Goal: Information Seeking & Learning: Find specific fact

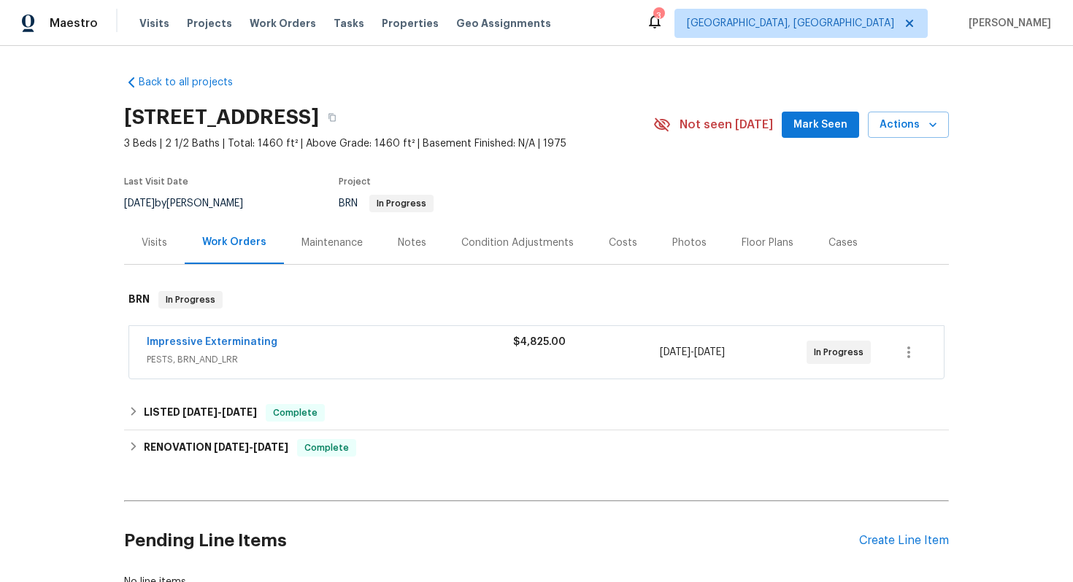
click at [385, 347] on div "Impressive Exterminating" at bounding box center [330, 344] width 366 height 18
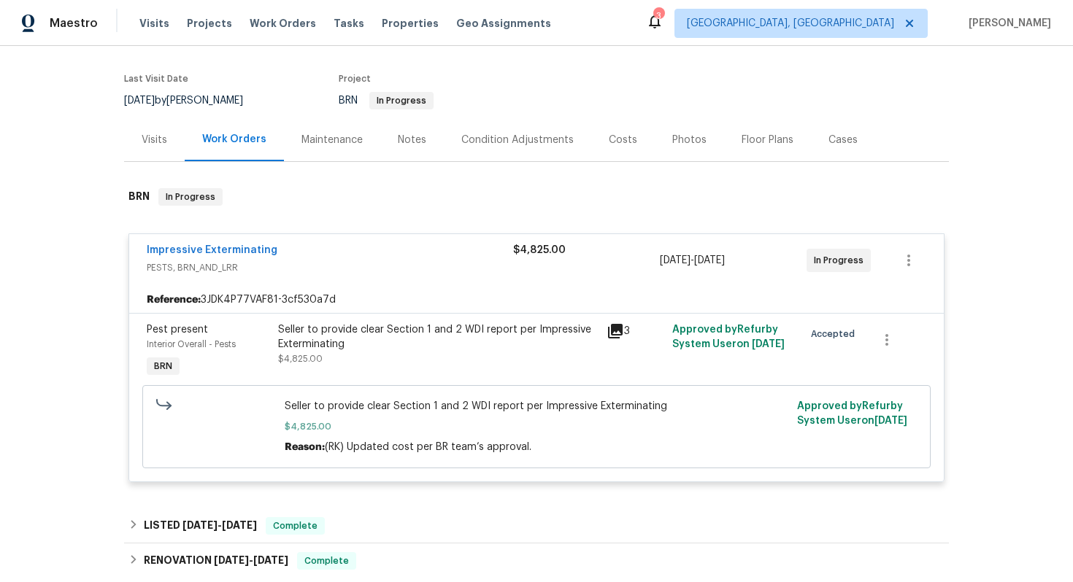
scroll to position [105, 0]
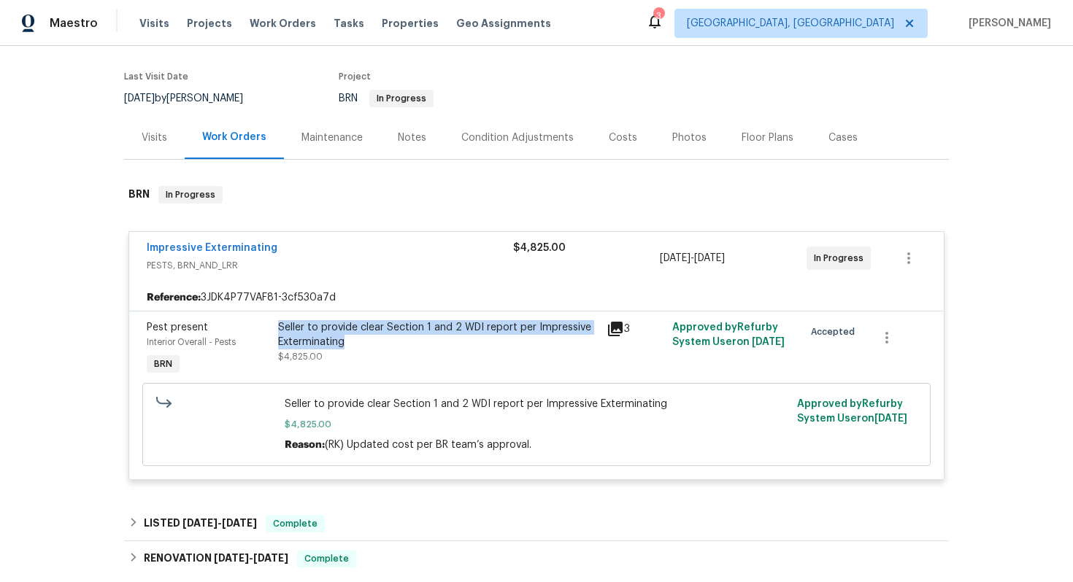
drag, startPoint x: 355, startPoint y: 343, endPoint x: 277, endPoint y: 320, distance: 81.5
click at [277, 320] on div "Seller to provide clear Section 1 and 2 WDI report per Impressive Exterminating…" at bounding box center [438, 349] width 328 height 67
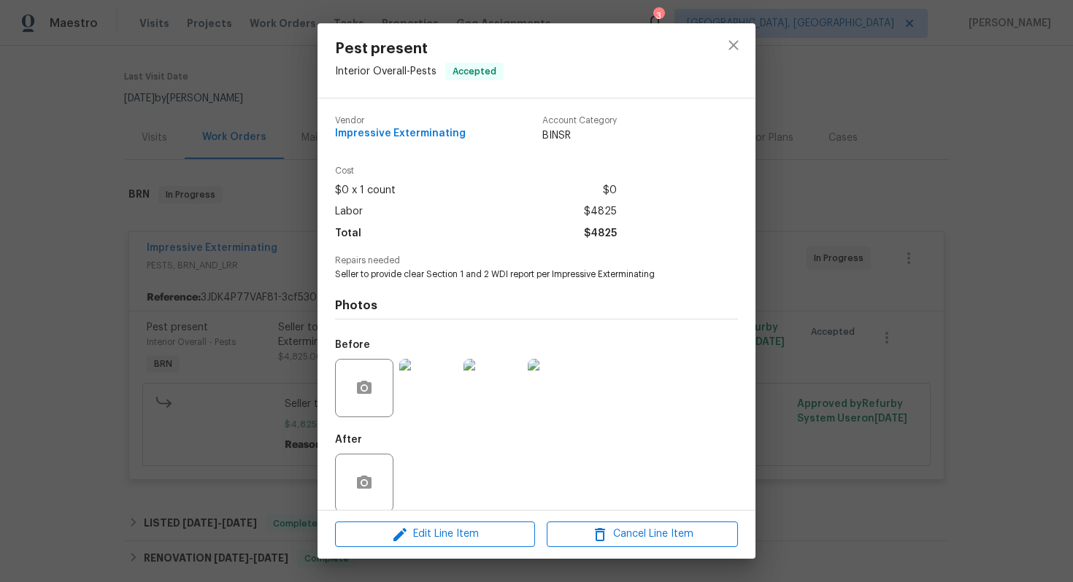
click at [526, 280] on span "Seller to provide clear Section 1 and 2 WDI report per Impressive Exterminating" at bounding box center [516, 275] width 363 height 12
click at [526, 279] on span "Seller to provide clear Section 1 and 2 WDI report per Impressive Exterminating" at bounding box center [516, 275] width 363 height 12
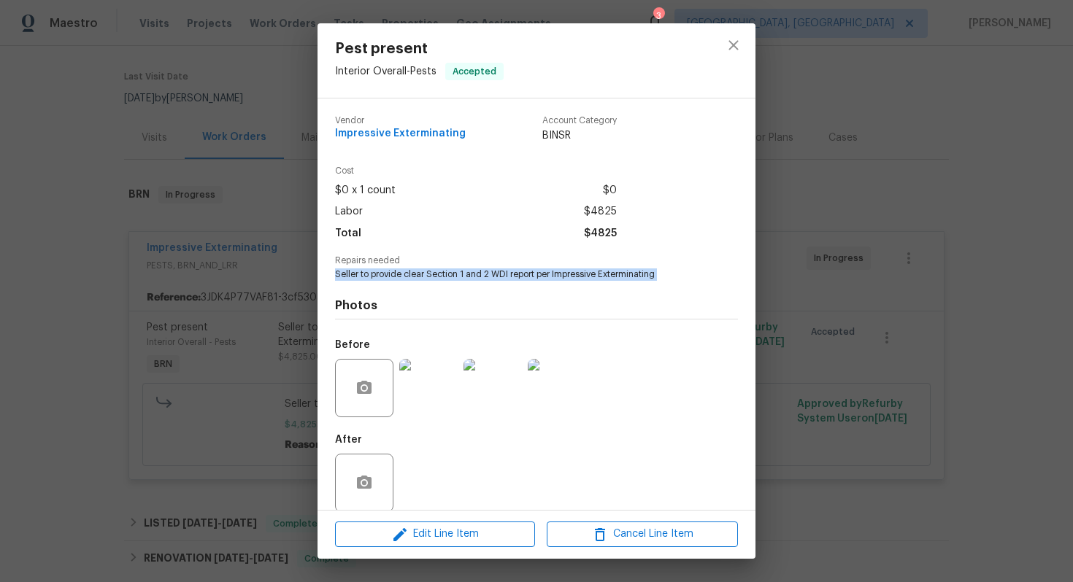
click at [526, 279] on span "Seller to provide clear Section 1 and 2 WDI report per Impressive Exterminating" at bounding box center [516, 275] width 363 height 12
copy span "Seller to provide clear Section 1 and 2 WDI report per Impressive Exterminating"
click at [737, 50] on icon "close" at bounding box center [734, 45] width 18 height 18
